Goal: Information Seeking & Learning: Learn about a topic

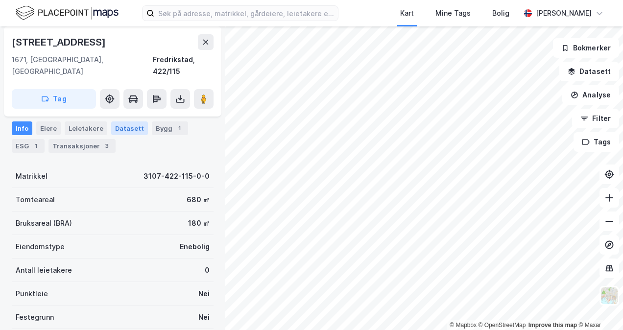
scroll to position [49, 0]
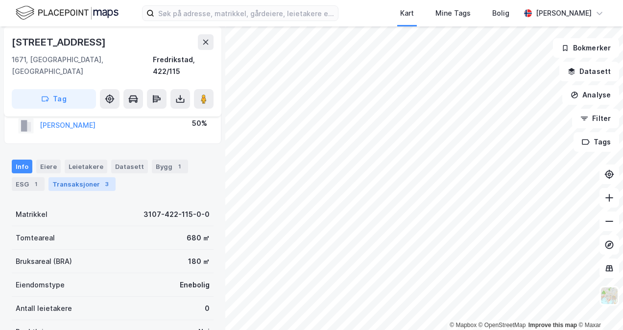
click at [89, 177] on div "Transaksjoner 3" at bounding box center [81, 184] width 67 height 14
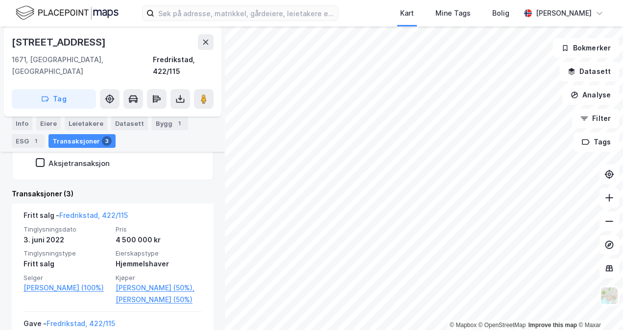
scroll to position [239, 0]
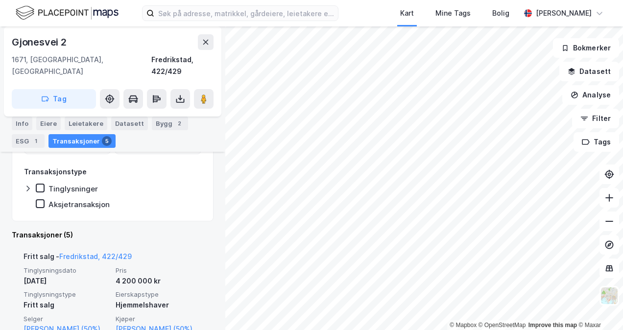
scroll to position [190, 0]
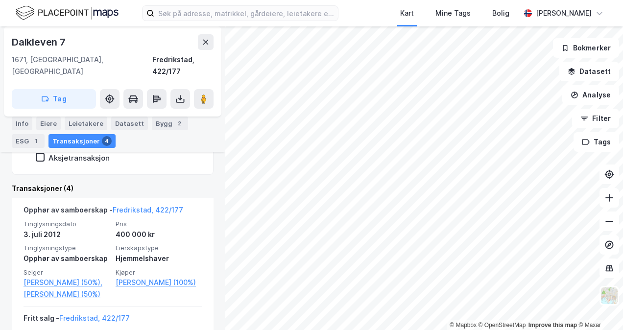
scroll to position [219, 0]
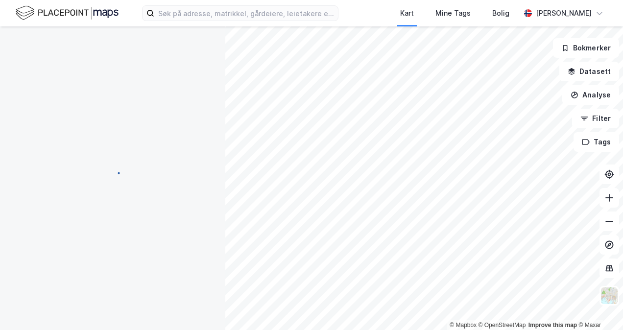
scroll to position [72, 0]
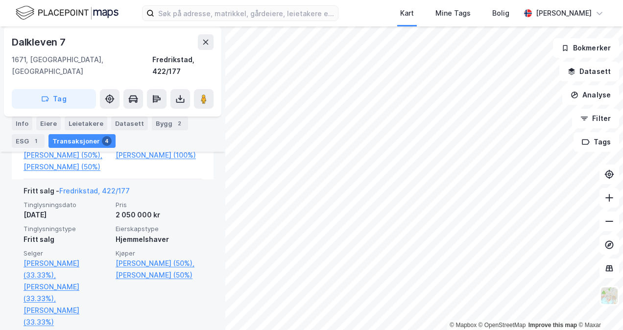
scroll to position [317, 0]
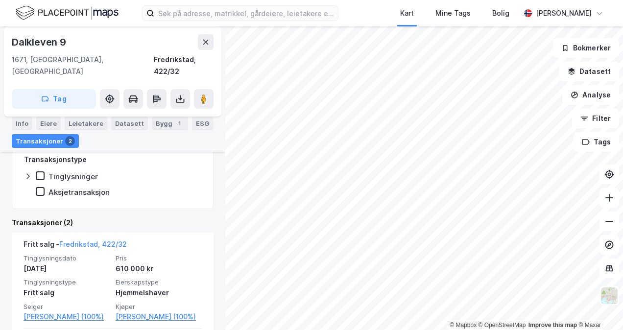
scroll to position [219, 0]
